Goal: Find specific page/section: Find specific page/section

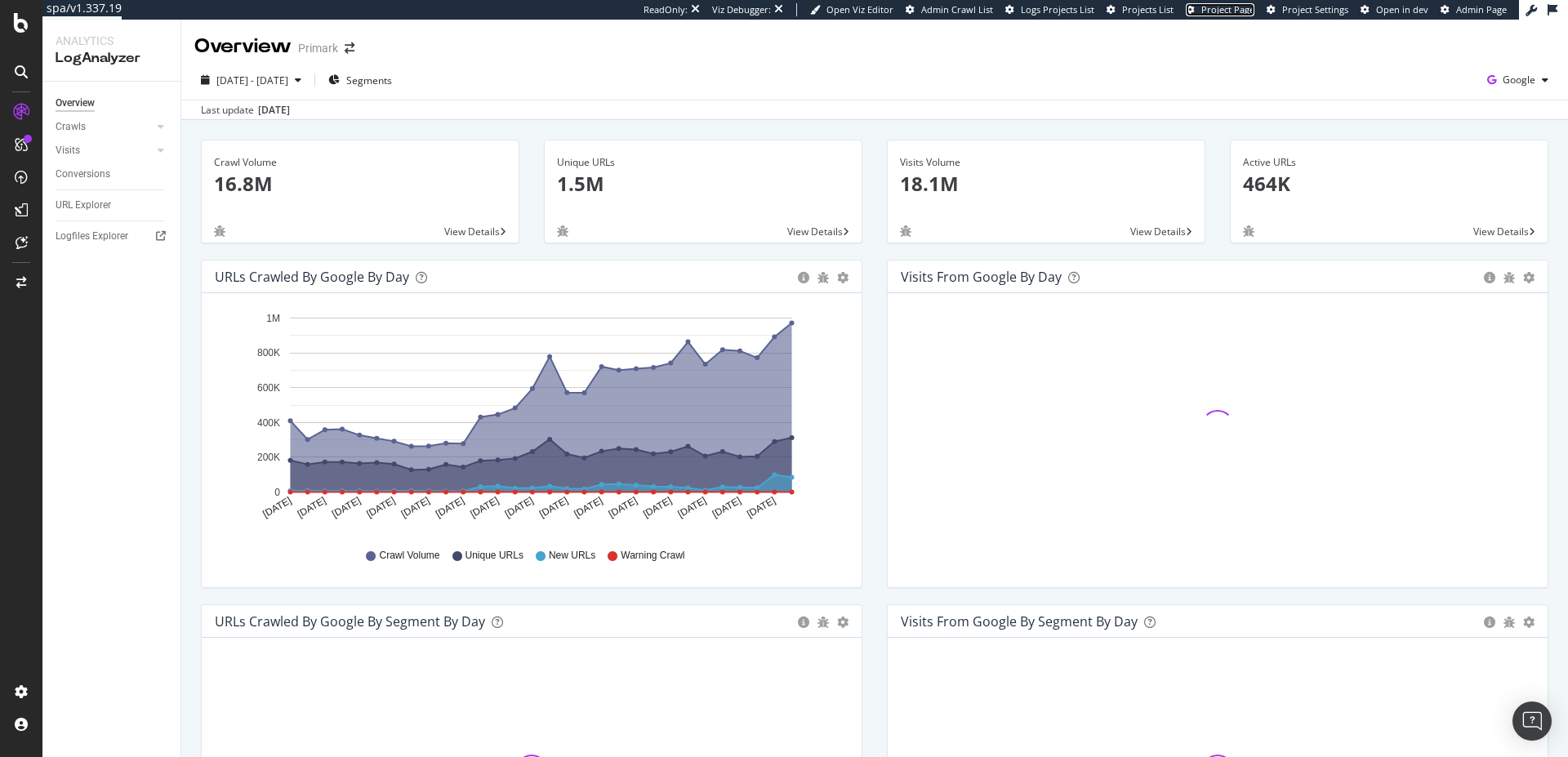
click at [1239, 12] on span "Project Page" at bounding box center [1227, 9] width 53 height 12
